Goal: Find specific page/section: Find specific page/section

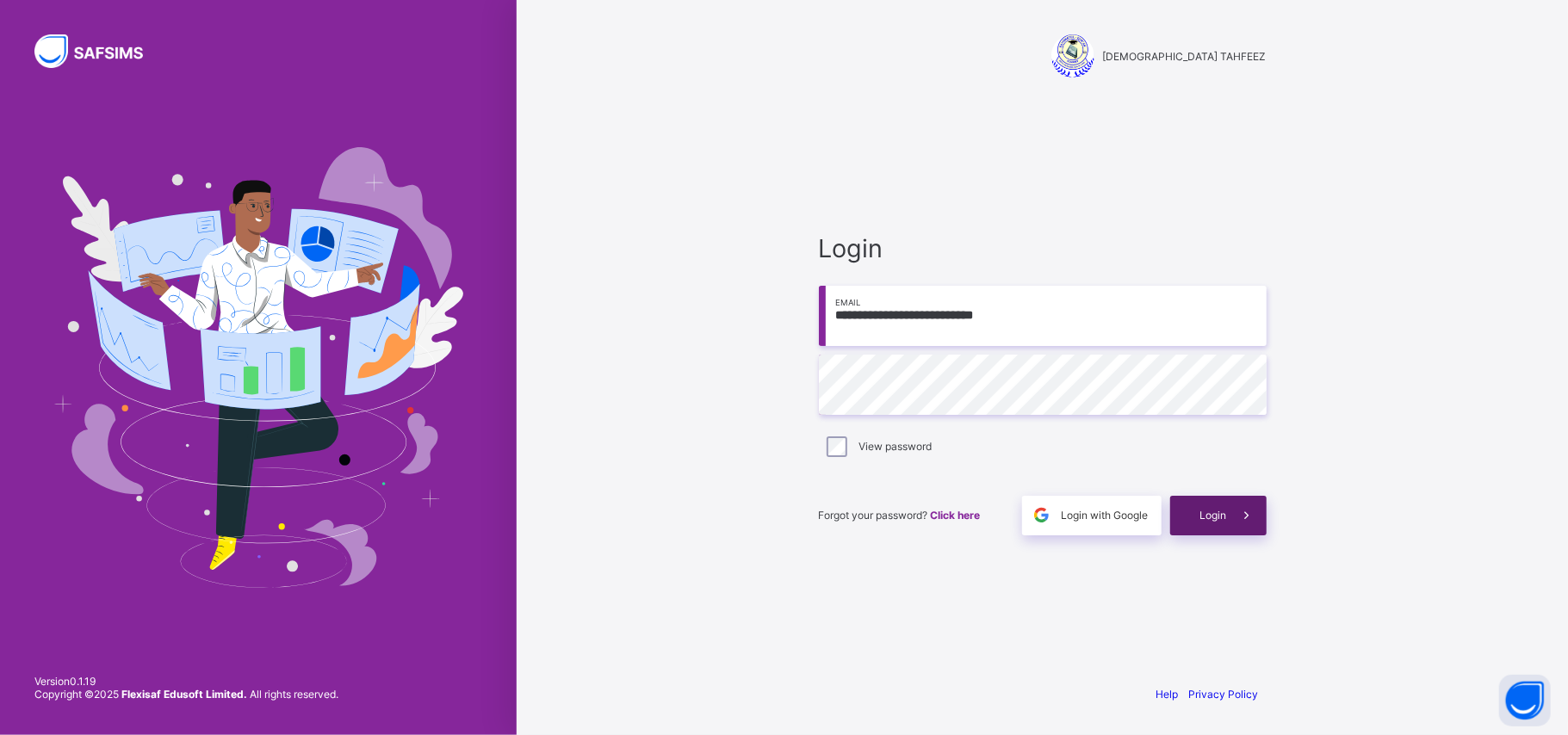
click at [1213, 515] on span "Login" at bounding box center [1213, 515] width 27 height 13
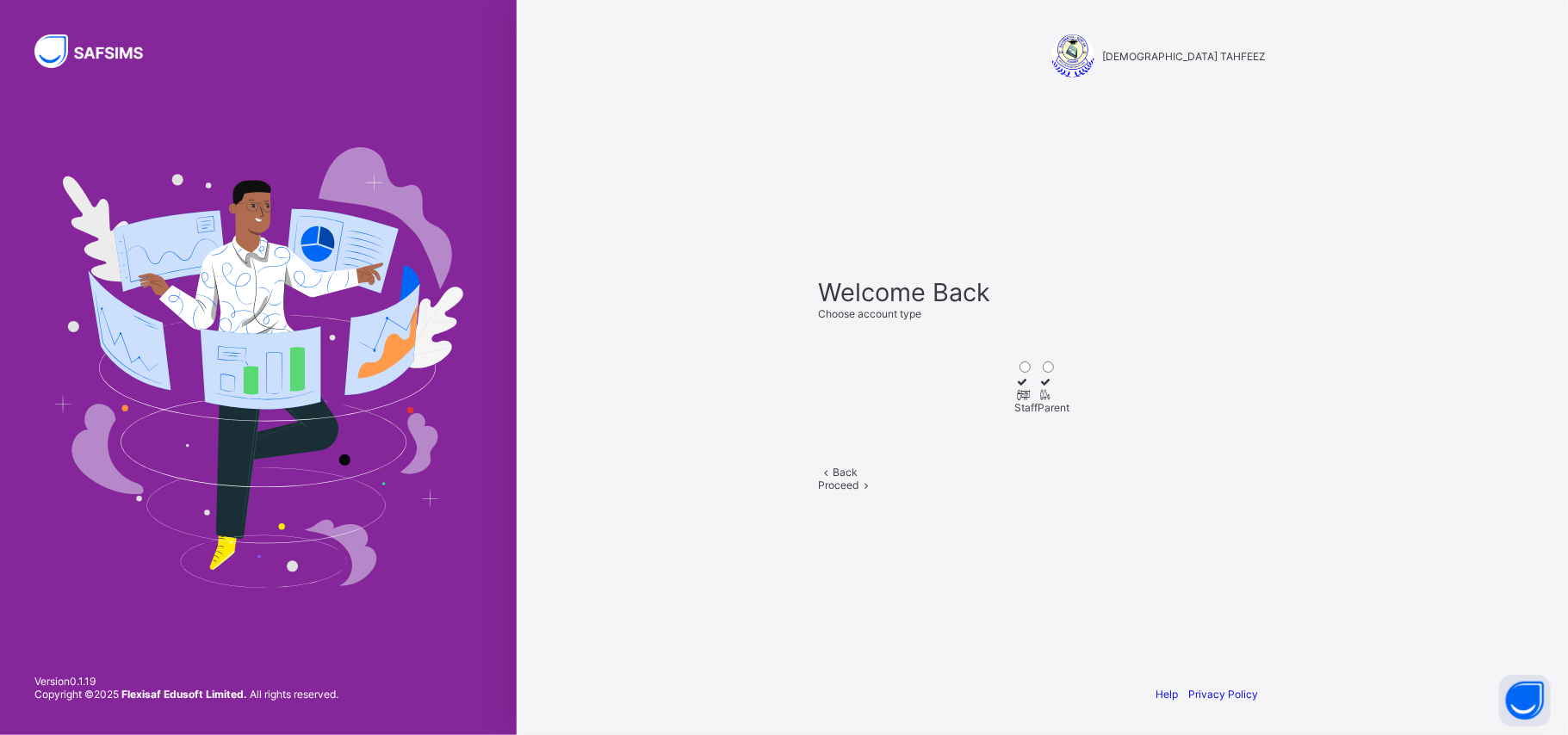
click at [1015, 388] on icon at bounding box center [1022, 394] width 15 height 13
click at [874, 491] on span at bounding box center [866, 485] width 15 height 13
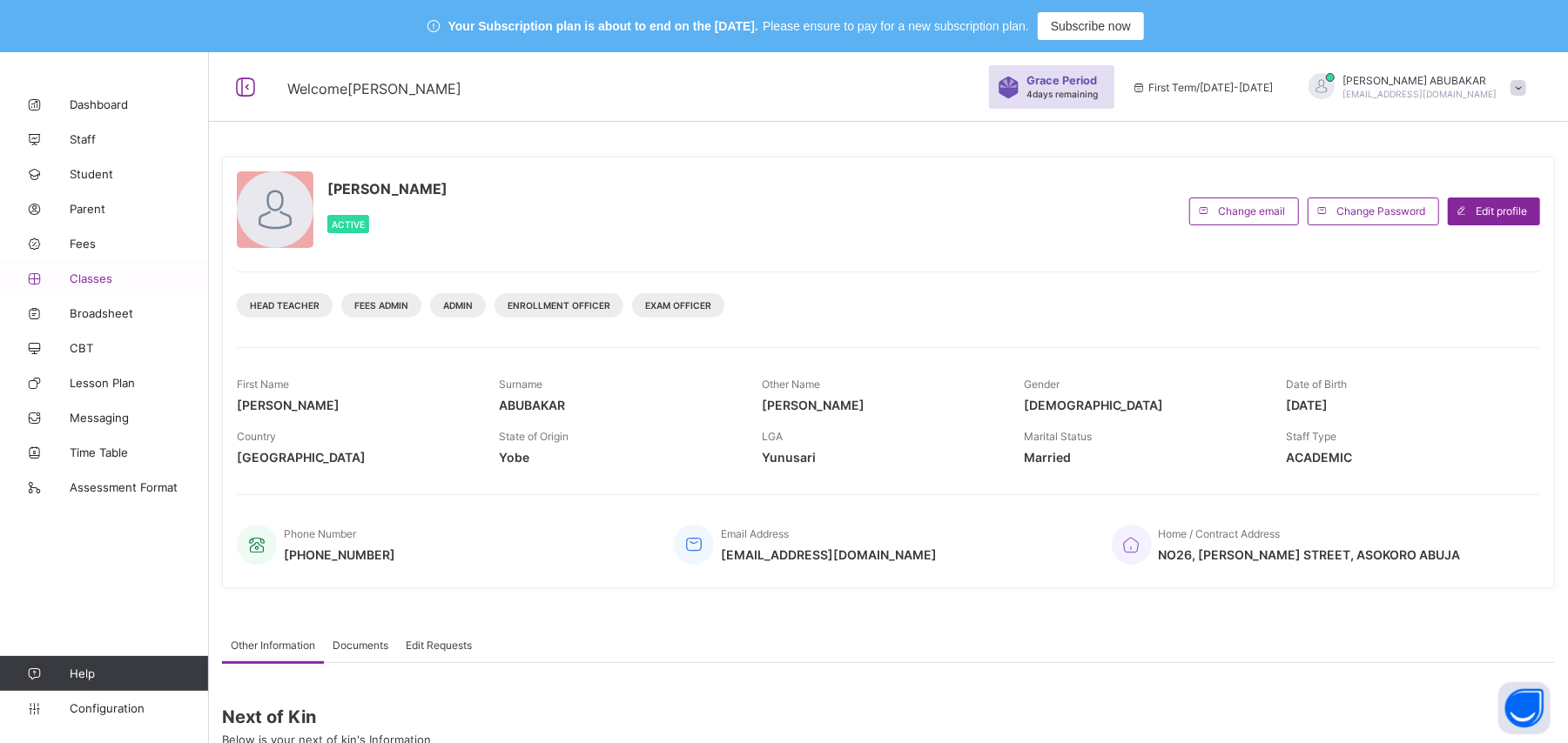
click at [101, 278] on span "Classes" at bounding box center [140, 278] width 140 height 14
